Goal: Task Accomplishment & Management: Manage account settings

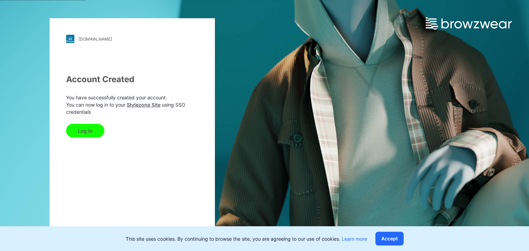
click at [84, 130] on button "Log In" at bounding box center [85, 131] width 38 height 14
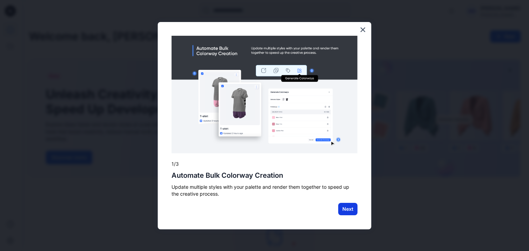
click at [345, 210] on button "Next" at bounding box center [347, 209] width 19 height 12
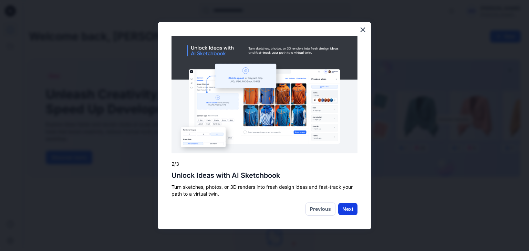
click at [346, 209] on button "Next" at bounding box center [347, 209] width 19 height 12
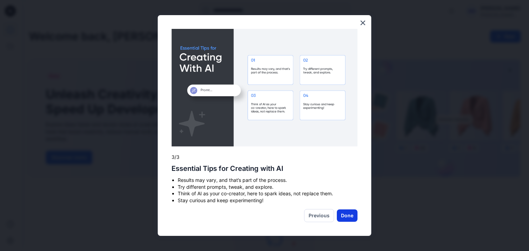
click at [349, 217] on button "Done" at bounding box center [347, 216] width 21 height 12
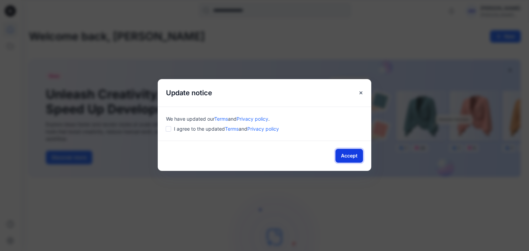
click at [342, 154] on button "Accept" at bounding box center [349, 156] width 28 height 14
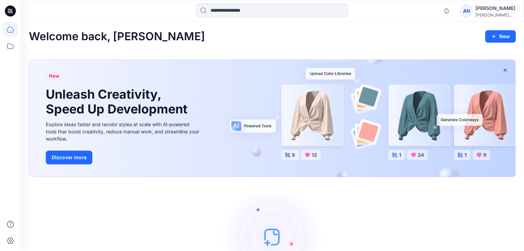
click at [12, 11] on icon at bounding box center [10, 11] width 11 height 11
click at [12, 240] on icon at bounding box center [10, 240] width 15 height 15
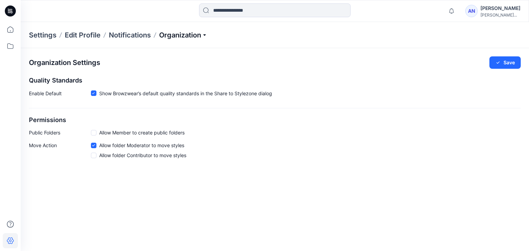
click at [206, 34] on p "Organization" at bounding box center [183, 35] width 48 height 10
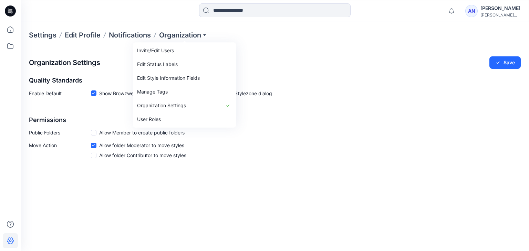
click at [9, 8] on icon at bounding box center [10, 11] width 11 height 11
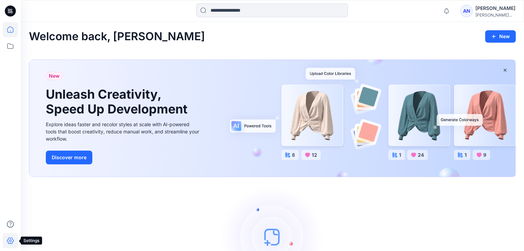
click at [10, 239] on icon at bounding box center [10, 240] width 15 height 15
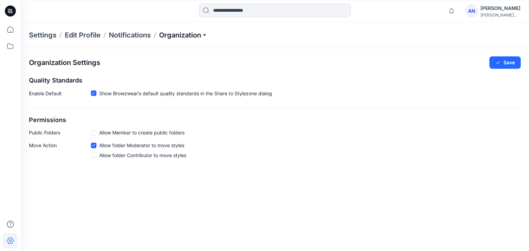
click at [204, 33] on p "Organization" at bounding box center [183, 35] width 48 height 10
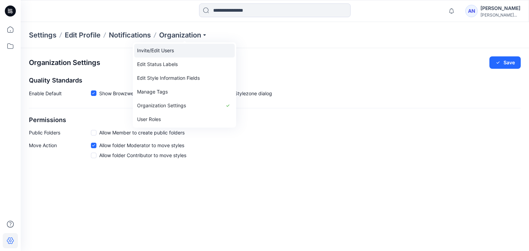
click at [146, 49] on link "Invite/Edit Users" at bounding box center [184, 51] width 101 height 14
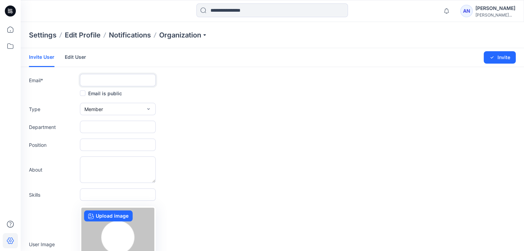
click at [87, 78] on input "text" at bounding box center [118, 80] width 76 height 12
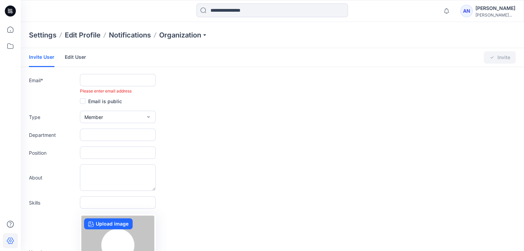
click at [270, 76] on div "Email * Please enter email address" at bounding box center [272, 84] width 487 height 20
click at [105, 78] on input "text" at bounding box center [118, 80] width 76 height 12
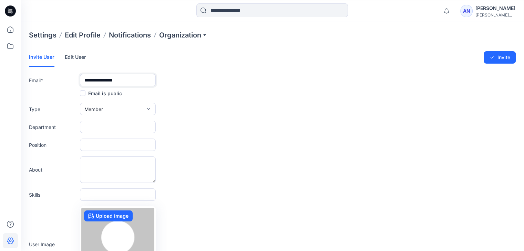
type input "**********"
click at [149, 108] on icon "button" at bounding box center [148, 108] width 2 height 1
click at [220, 102] on form "**********" at bounding box center [272, 181] width 503 height 266
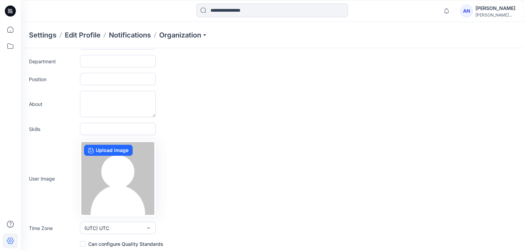
scroll to position [68, 0]
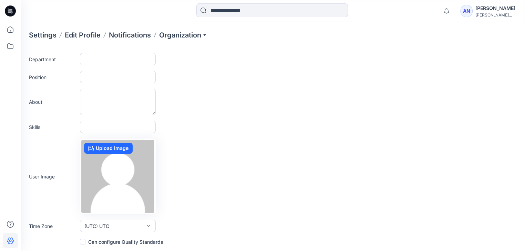
click at [83, 241] on span at bounding box center [83, 242] width 6 height 6
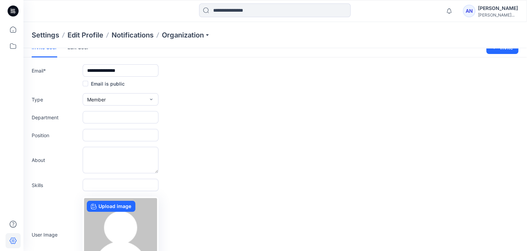
scroll to position [0, 0]
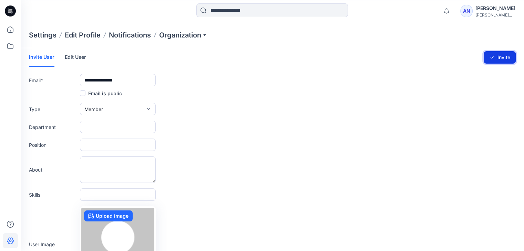
click at [495, 59] on button "Invite" at bounding box center [499, 57] width 32 height 12
